Goal: Navigation & Orientation: Understand site structure

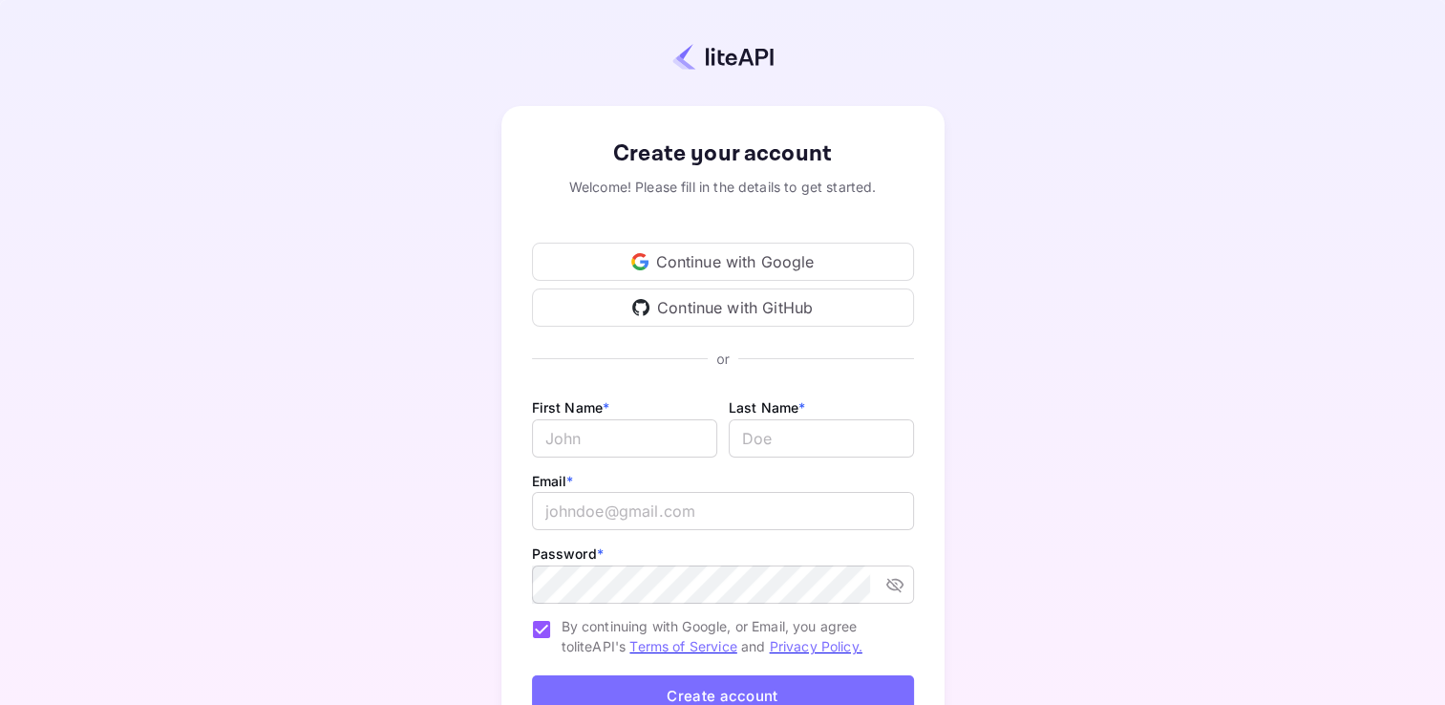
click at [675, 265] on div "Continue with Google" at bounding box center [723, 262] width 382 height 38
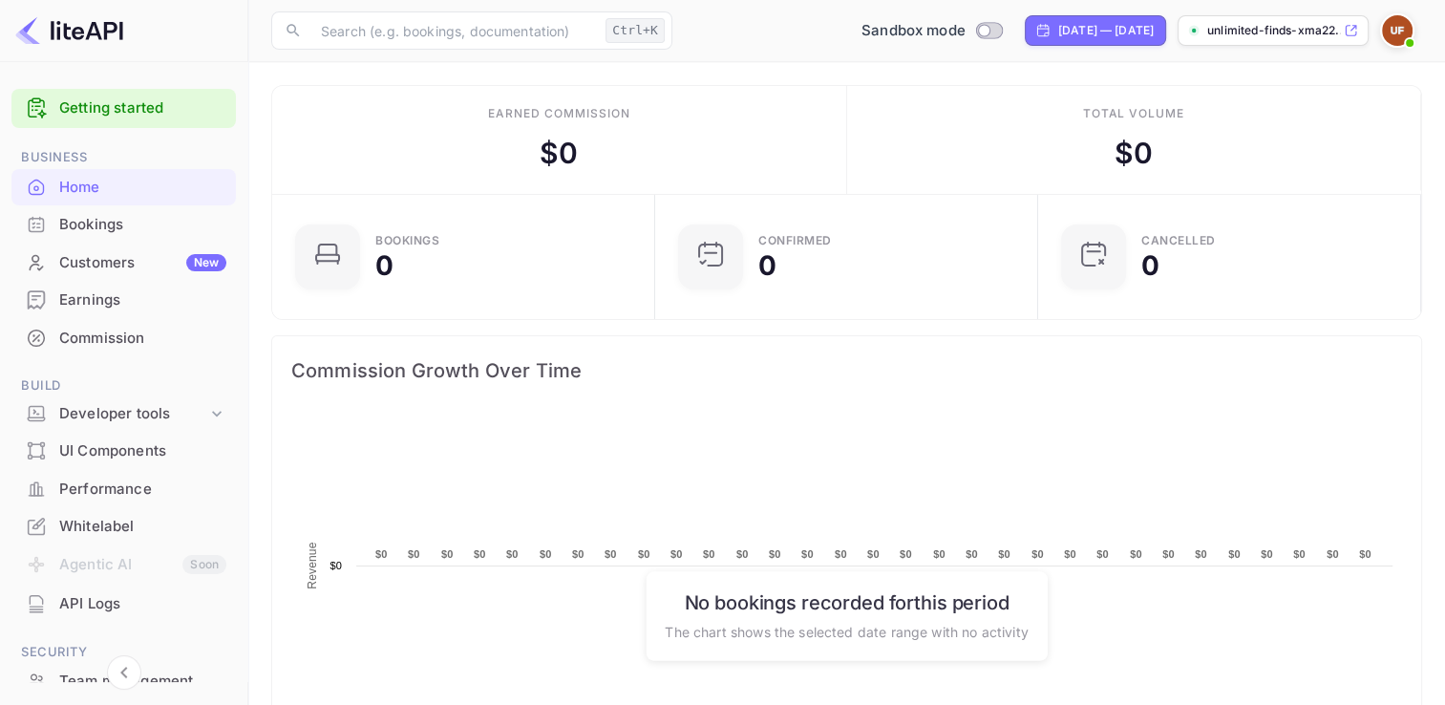
scroll to position [296, 356]
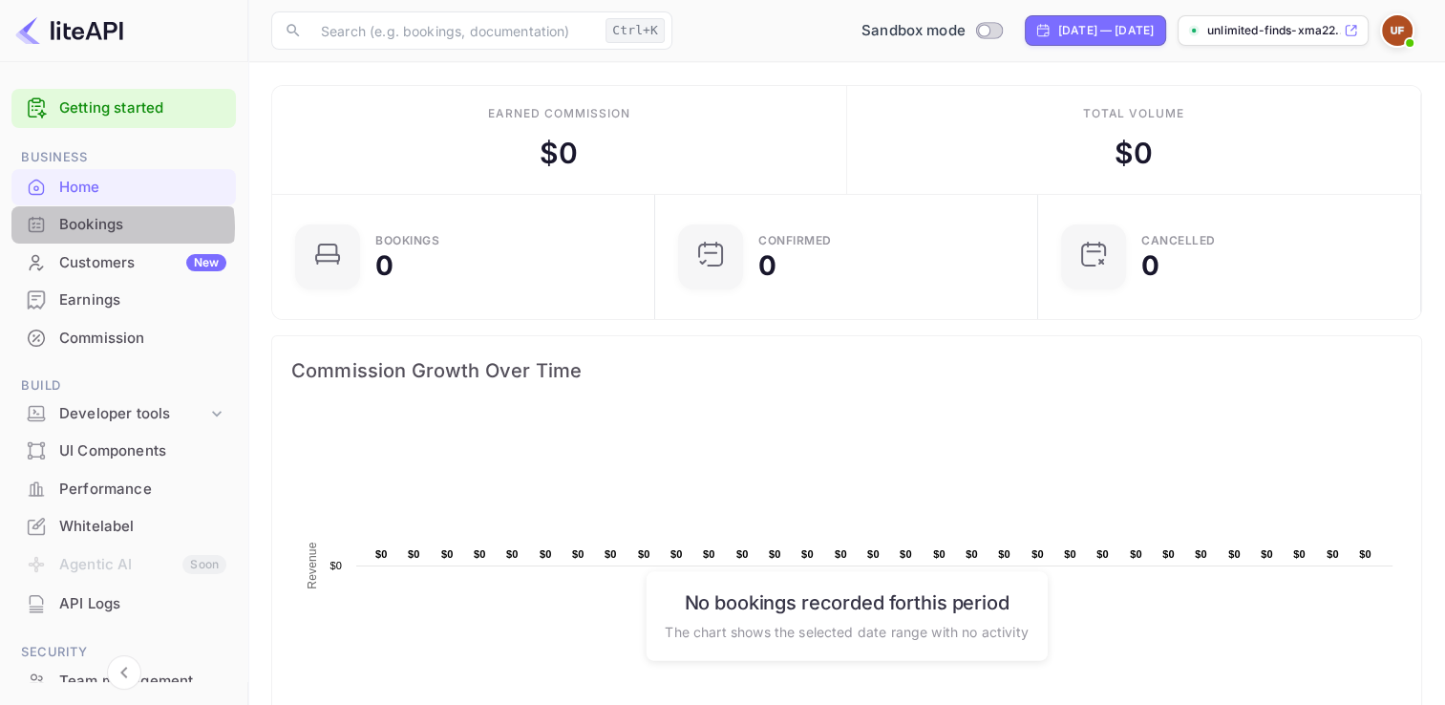
click at [105, 227] on div "Bookings" at bounding box center [142, 225] width 167 height 22
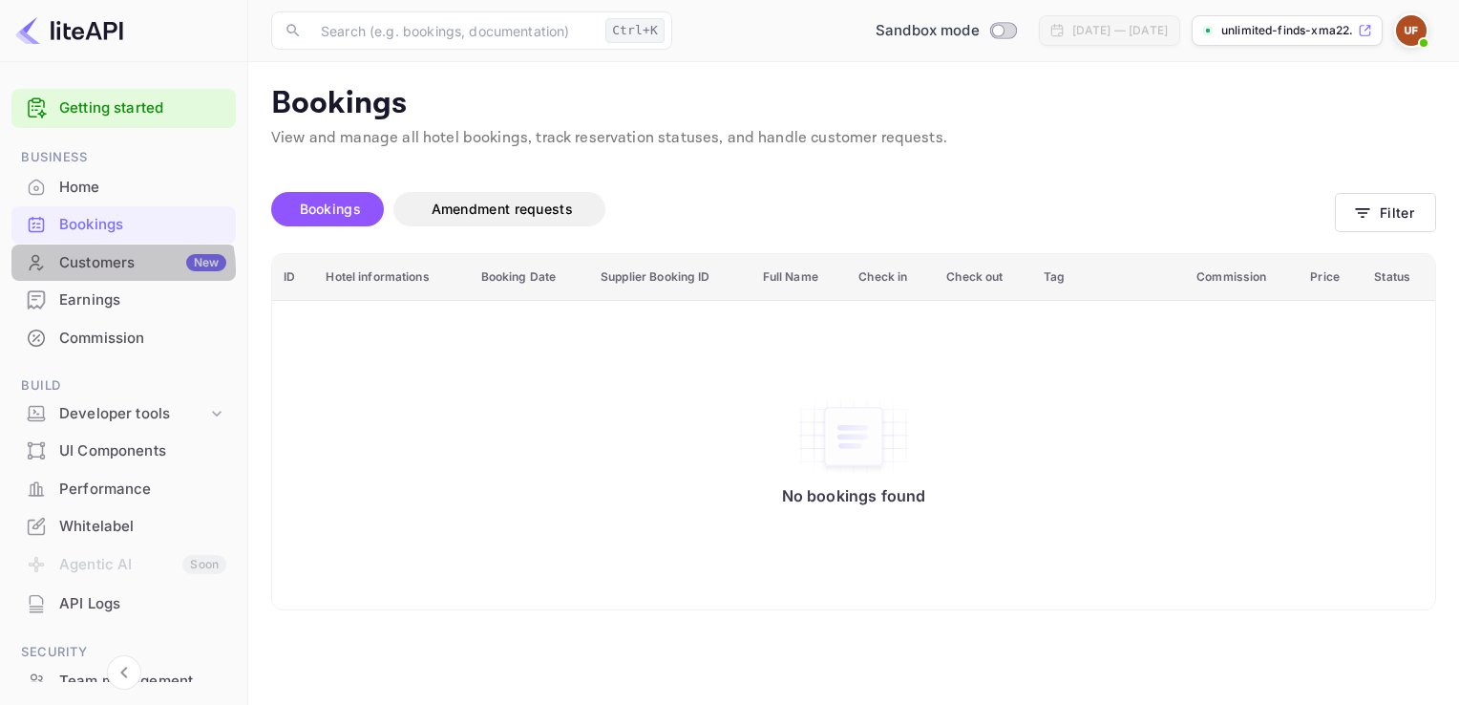
click at [118, 269] on div "Customers New" at bounding box center [142, 263] width 167 height 22
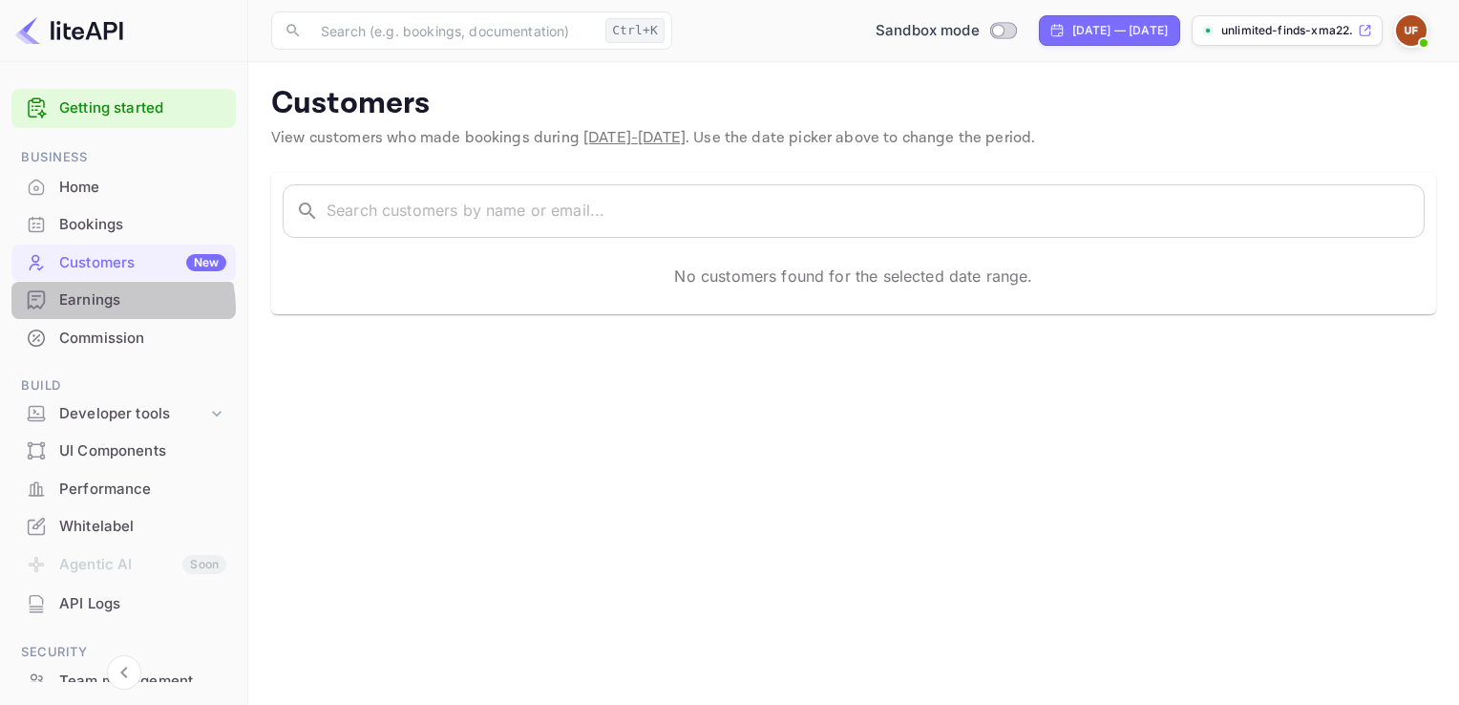
click at [113, 308] on div "Earnings" at bounding box center [142, 300] width 167 height 22
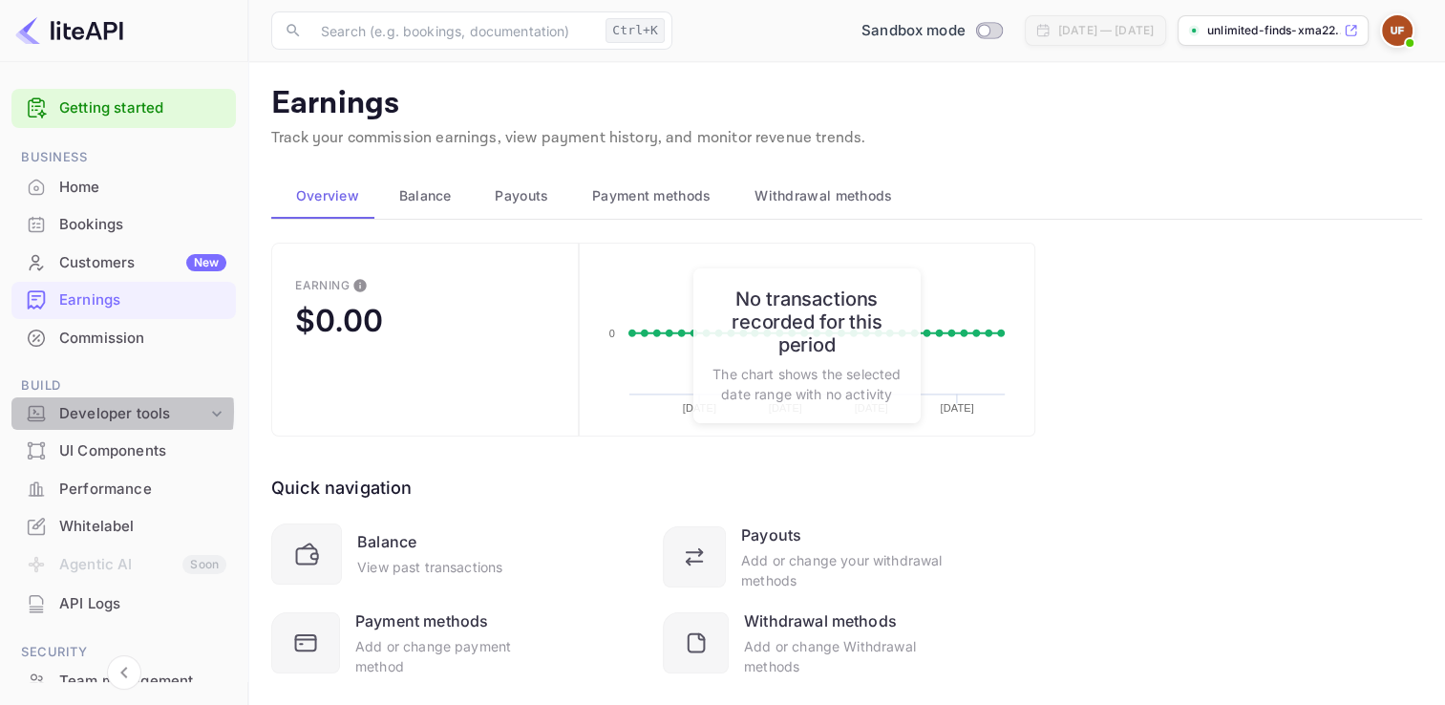
click at [92, 411] on div "Developer tools" at bounding box center [133, 414] width 148 height 22
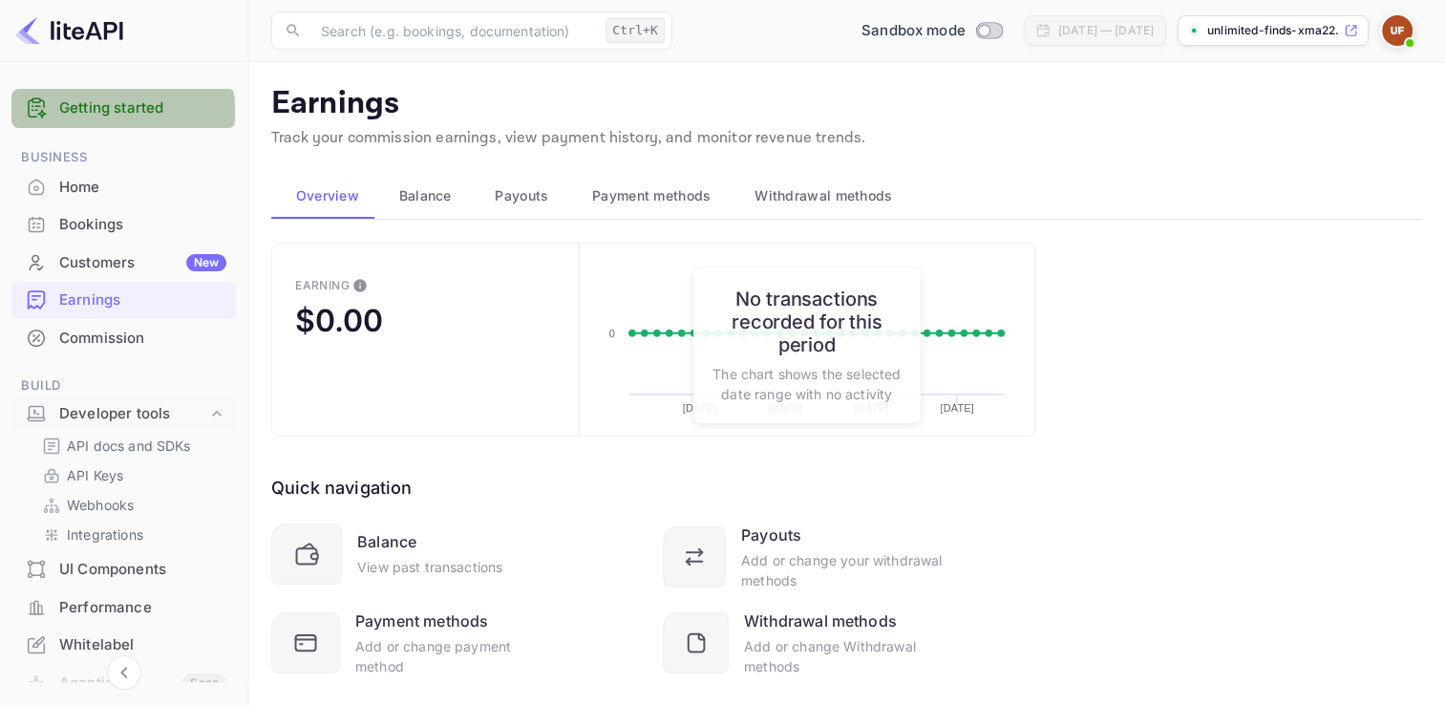
click at [92, 112] on link "Getting started" at bounding box center [142, 108] width 167 height 22
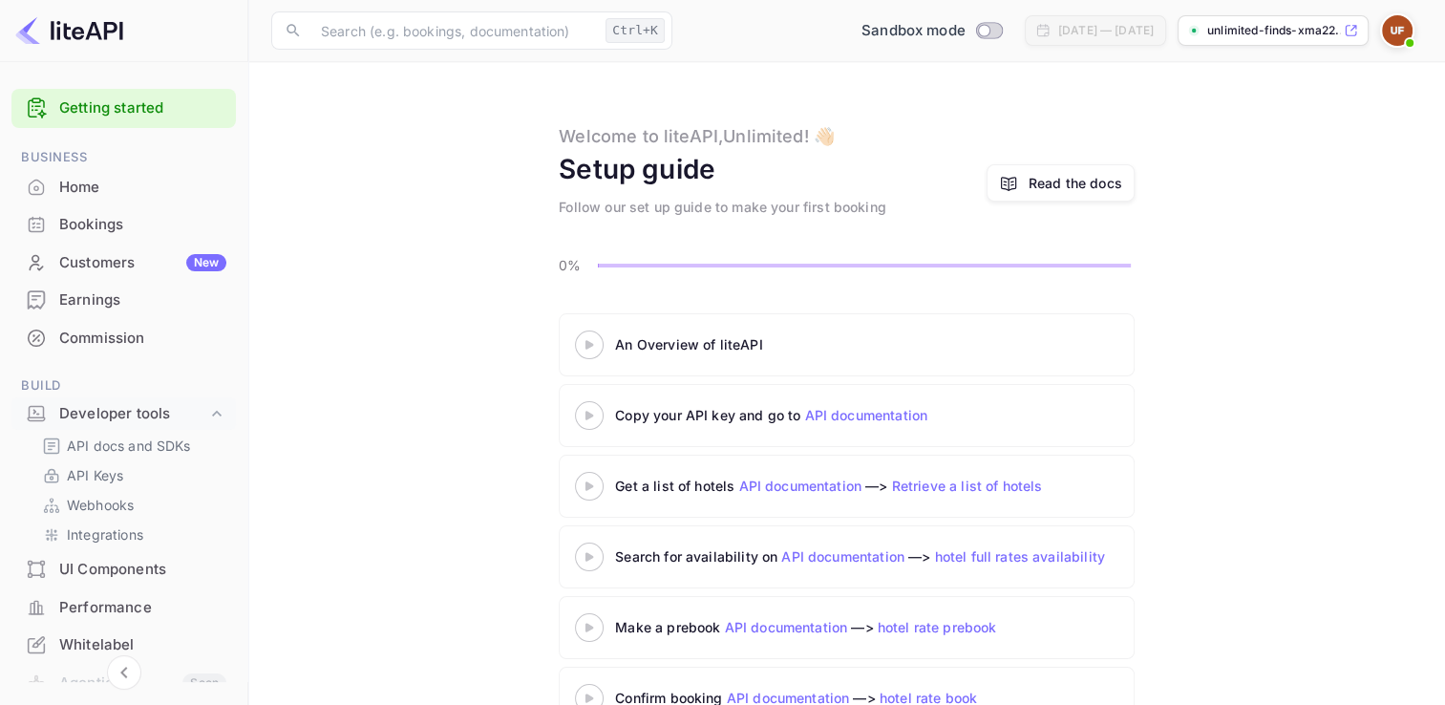
drag, startPoint x: 1442, startPoint y: 95, endPoint x: 1442, endPoint y: 167, distance: 72.6
click at [1442, 167] on main "Welcome to liteAPI, Unlimited ! 👋🏻 Setup guide Follow our set up guide to make …" at bounding box center [846, 411] width 1196 height 698
